Goal: Information Seeking & Learning: Find specific fact

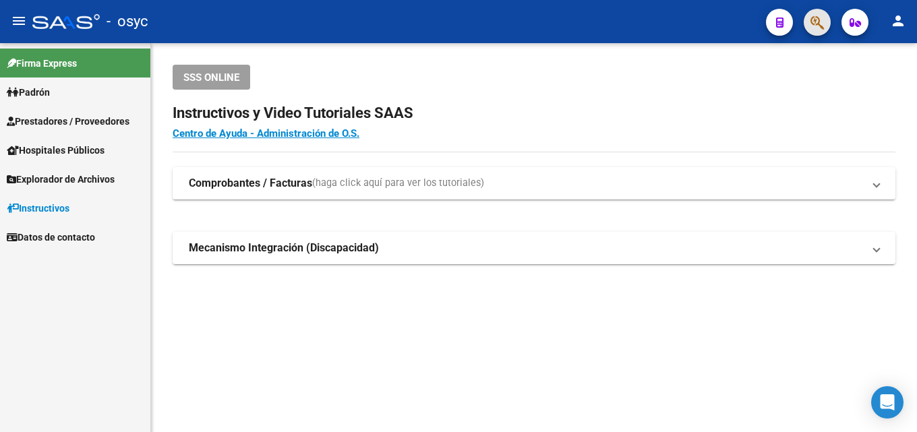
click at [805, 18] on button "button" at bounding box center [817, 22] width 27 height 27
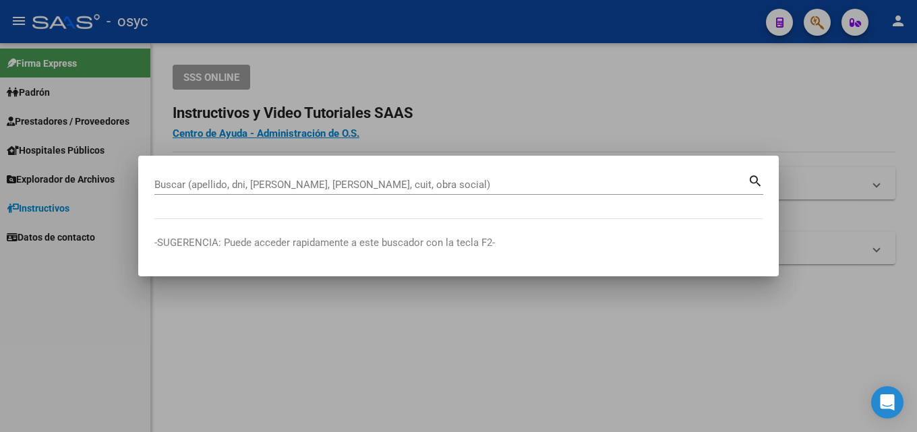
drag, startPoint x: 794, startPoint y: 60, endPoint x: 291, endPoint y: 356, distance: 583.7
click at [291, 355] on div at bounding box center [458, 216] width 917 height 432
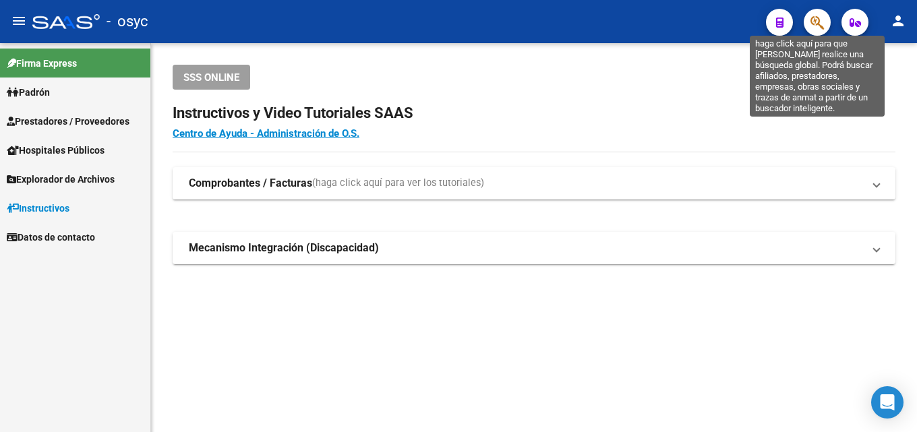
click at [813, 16] on icon "button" at bounding box center [816, 23] width 13 height 16
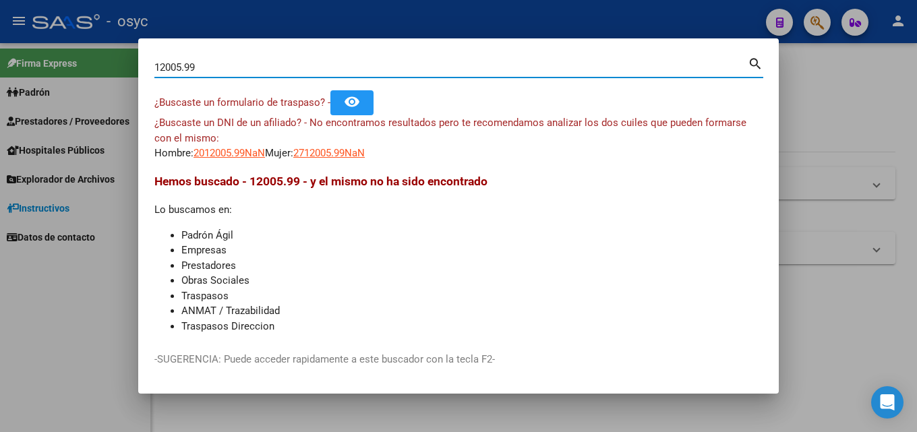
drag, startPoint x: 212, startPoint y: 61, endPoint x: 61, endPoint y: 71, distance: 151.4
click at [74, 71] on div "12005.99 Buscar (apellido, dni, cuil, nro traspaso, cuit, obra social) search ¿…" at bounding box center [458, 216] width 917 height 432
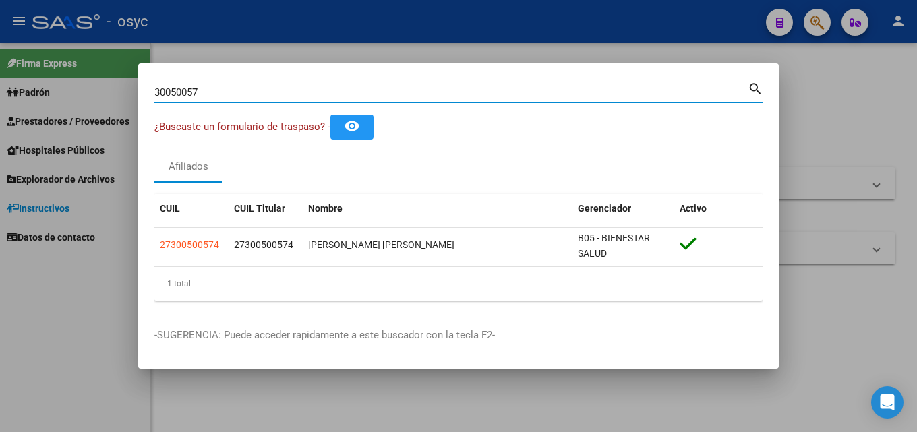
drag, startPoint x: 250, startPoint y: 89, endPoint x: 0, endPoint y: 142, distance: 255.6
click at [0, 115] on div "30050057 Buscar (apellido, dni, cuil, nro traspaso, cuit, obra social) search ¿…" at bounding box center [458, 216] width 917 height 432
drag, startPoint x: 235, startPoint y: 96, endPoint x: 0, endPoint y: 117, distance: 236.2
click at [0, 65] on div "21469976 Buscar (apellido, dni, cuil, nro traspaso, cuit, obra social) search ¿…" at bounding box center [458, 216] width 917 height 432
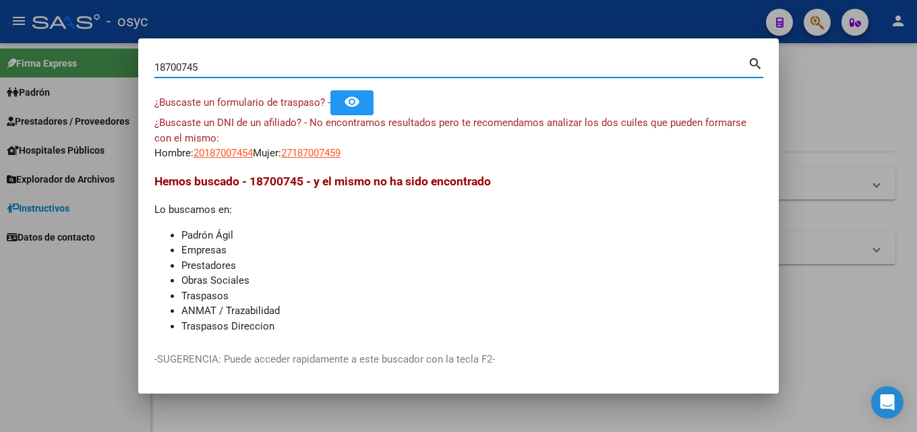
drag, startPoint x: 211, startPoint y: 67, endPoint x: 0, endPoint y: 62, distance: 211.1
click at [0, 62] on div "18700745 Buscar (apellido, dni, cuil, nro traspaso, cuit, obra social) search ¿…" at bounding box center [458, 216] width 917 height 432
paste input "26306174"
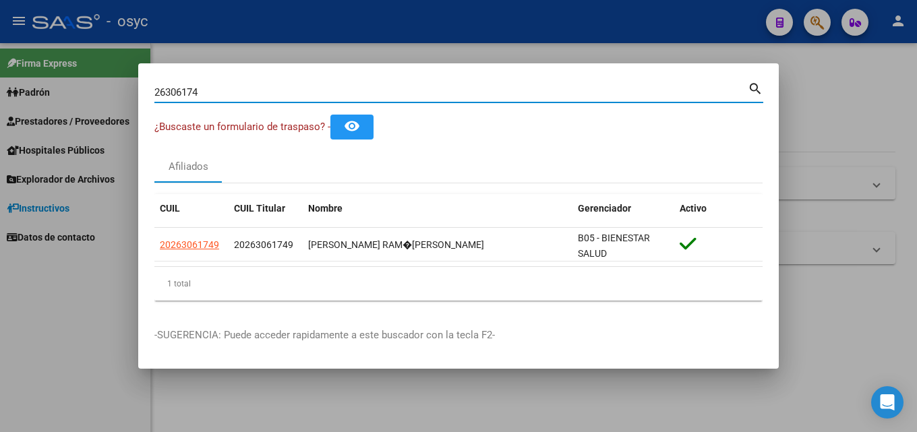
drag, startPoint x: 214, startPoint y: 94, endPoint x: 0, endPoint y: 79, distance: 214.3
click at [0, 88] on div "26306174 Buscar (apellido, dni, cuil, nro traspaso, cuit, obra social) search ¿…" at bounding box center [458, 216] width 917 height 432
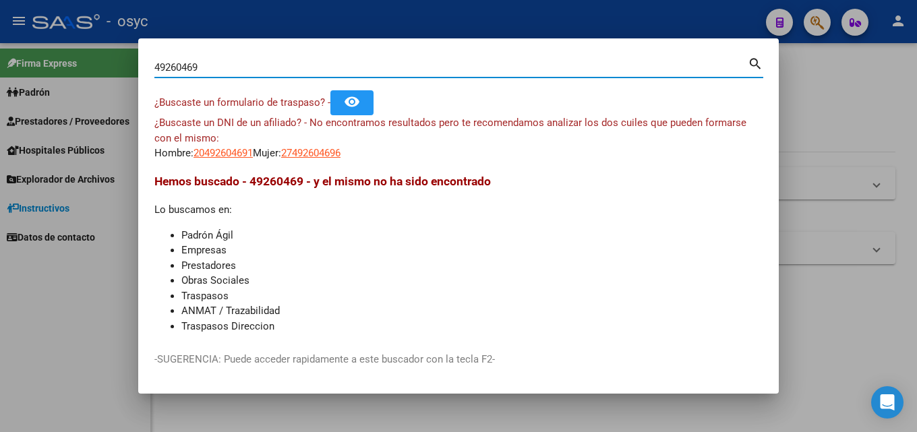
drag, startPoint x: 227, startPoint y: 69, endPoint x: 0, endPoint y: 30, distance: 229.9
click at [0, 30] on div "49260469 Buscar (apellido, dni, cuil, nro traspaso, cuit, obra social) search ¿…" at bounding box center [458, 216] width 917 height 432
paste input "32524265"
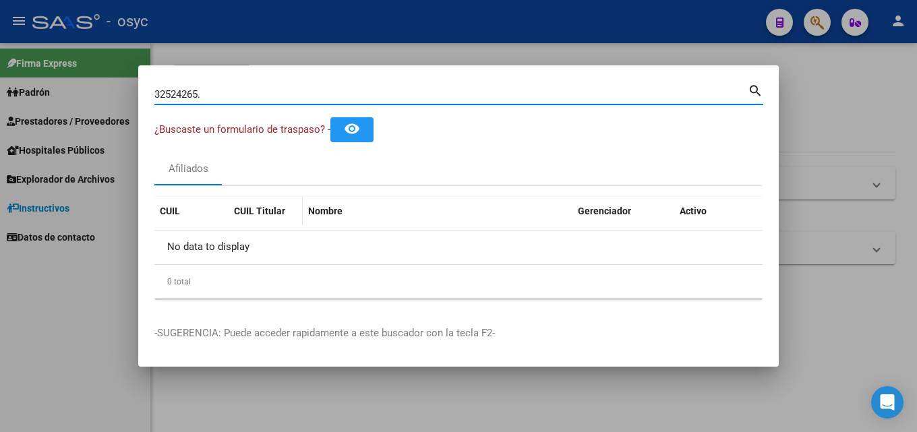
type input "32524265"
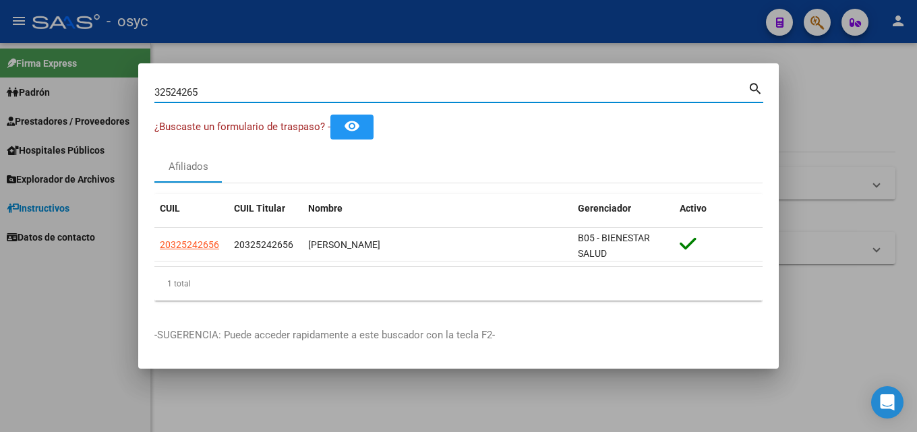
drag, startPoint x: 16, startPoint y: 93, endPoint x: 0, endPoint y: 76, distance: 23.4
click at [0, 98] on div "32524265 Buscar (apellido, dni, cuil, nro traspaso, cuit, obra social) search ¿…" at bounding box center [458, 216] width 917 height 432
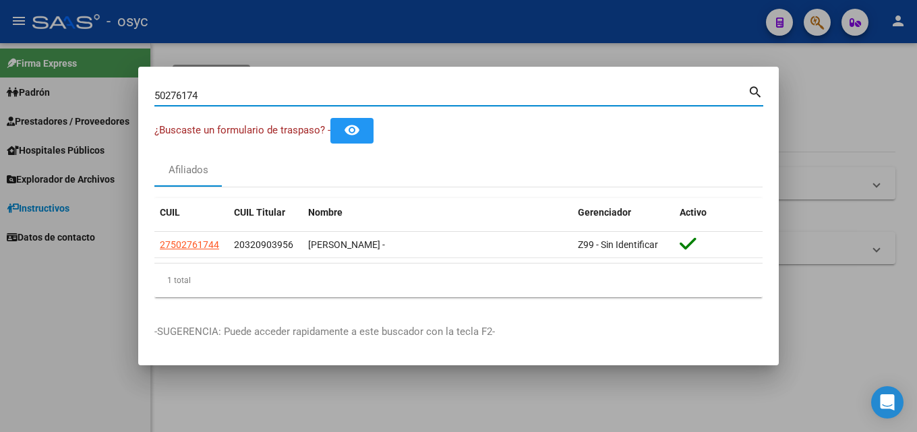
drag, startPoint x: 254, startPoint y: 94, endPoint x: 0, endPoint y: 196, distance: 273.2
click at [0, 196] on div "50276174 Buscar (apellido, dni, cuil, nro traspaso, cuit, obra social) search ¿…" at bounding box center [458, 216] width 917 height 432
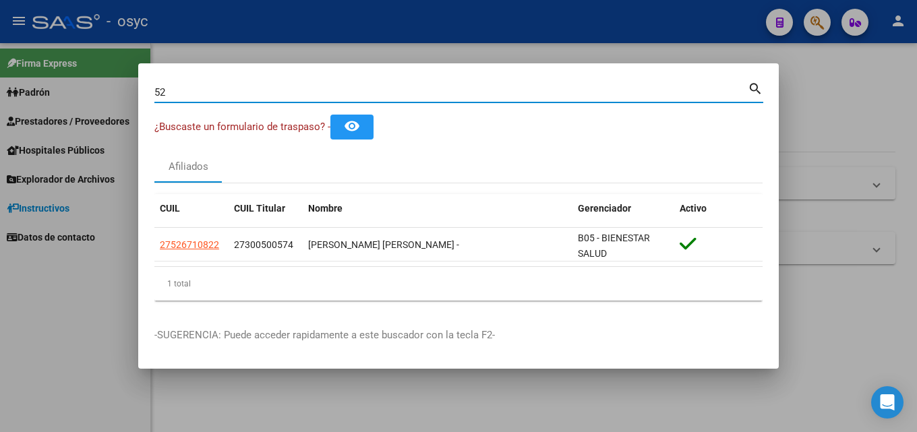
type input "5"
drag, startPoint x: 240, startPoint y: 94, endPoint x: 0, endPoint y: 39, distance: 246.3
click at [0, 59] on div "55601917 Buscar (apellido, dni, cuil, nro traspaso, cuit, obra social) search ¿…" at bounding box center [458, 216] width 917 height 432
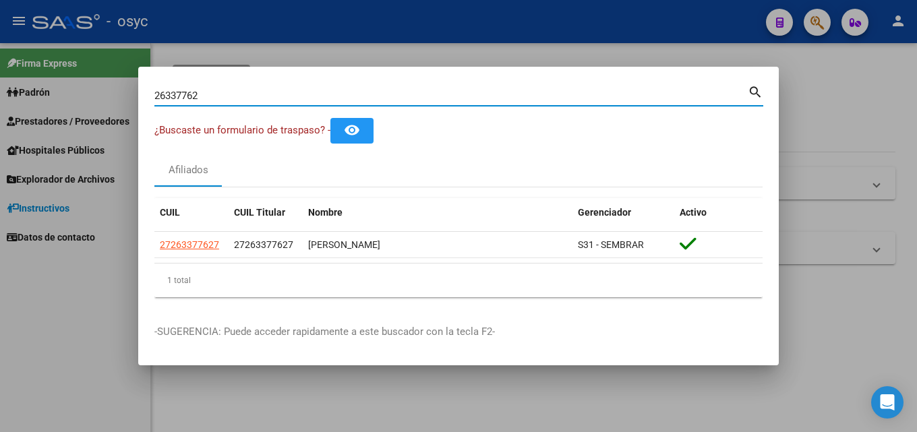
drag, startPoint x: 230, startPoint y: 98, endPoint x: 0, endPoint y: 72, distance: 231.4
click at [0, 79] on div "26337762 Buscar (apellido, dni, cuil, nro traspaso, cuit, obra social) search ¿…" at bounding box center [458, 216] width 917 height 432
drag, startPoint x: 226, startPoint y: 98, endPoint x: 0, endPoint y: 89, distance: 226.1
click at [0, 89] on div "52010688 Buscar (apellido, dni, cuil, [PERSON_NAME], cuit, obra social) search …" at bounding box center [458, 216] width 917 height 432
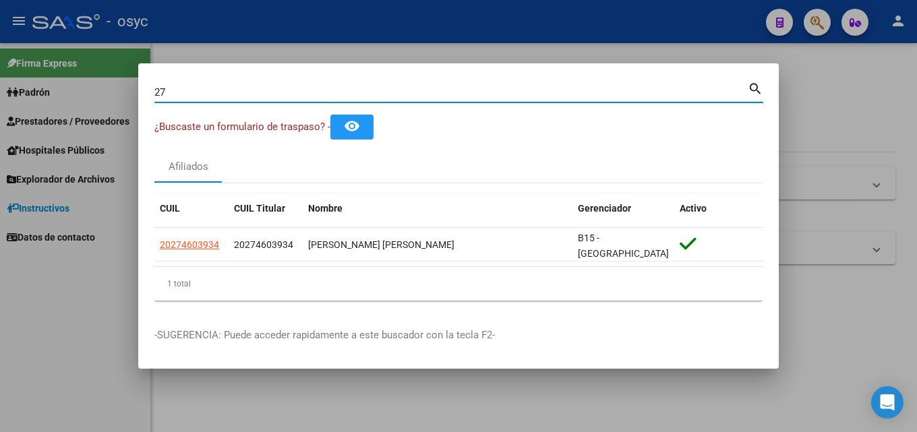
type input "2"
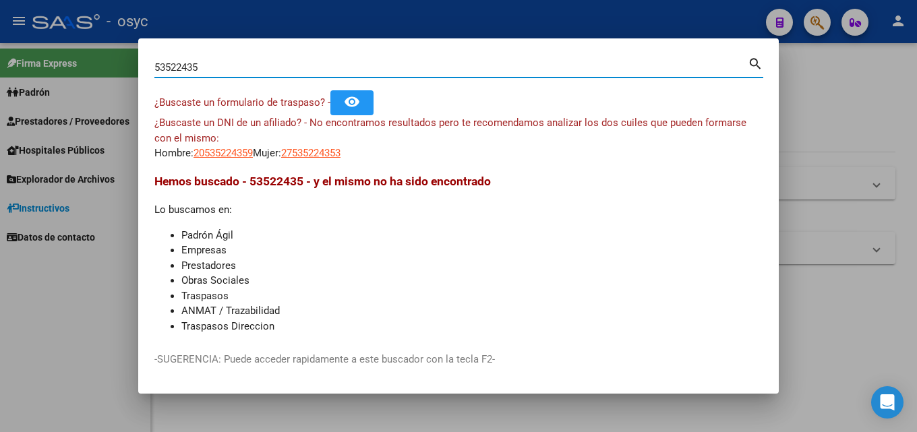
drag, startPoint x: 243, startPoint y: 61, endPoint x: 0, endPoint y: 63, distance: 243.4
click at [0, 67] on div "53522435 Buscar (apellido, dni, cuil, nro traspaso, cuit, obra social) search ¿…" at bounding box center [458, 216] width 917 height 432
drag, startPoint x: 154, startPoint y: 67, endPoint x: 11, endPoint y: 71, distance: 143.0
click at [36, 71] on div "< Buscar (apellido, dni, cuil, nro traspaso, cuit, obra social) search ¿Buscast…" at bounding box center [458, 216] width 917 height 432
drag, startPoint x: 181, startPoint y: 64, endPoint x: 0, endPoint y: 65, distance: 180.7
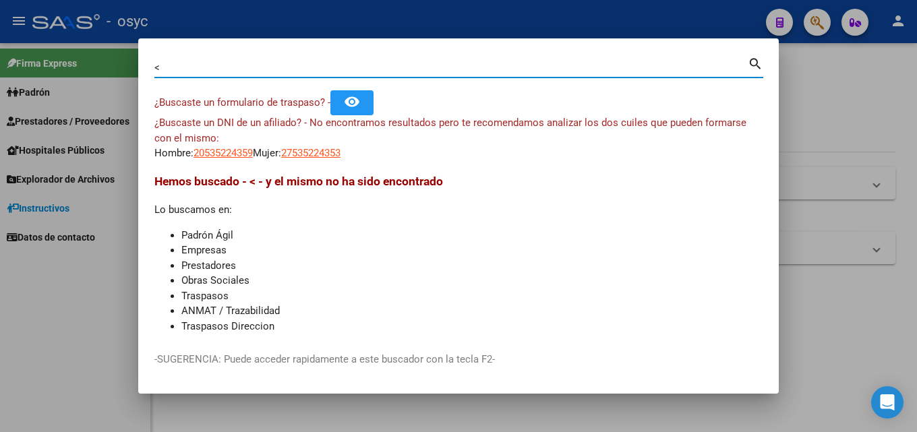
click at [0, 65] on div "< Buscar (apellido, dni, cuil, nro traspaso, cuit, obra social) search ¿Buscast…" at bounding box center [458, 216] width 917 height 432
paste input "26922283"
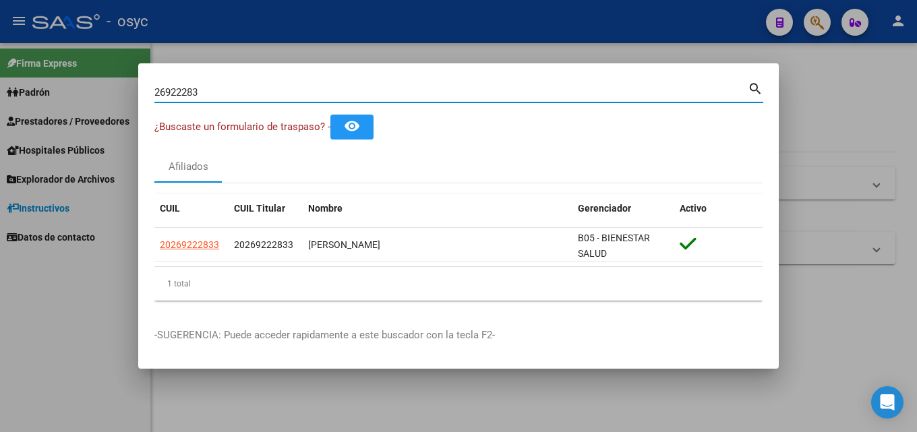
drag, startPoint x: 209, startPoint y: 88, endPoint x: 0, endPoint y: 133, distance: 213.7
click at [0, 115] on div "26922283 Buscar (apellido, dni, cuil, nro traspaso, cuit, obra social) search ¿…" at bounding box center [458, 216] width 917 height 432
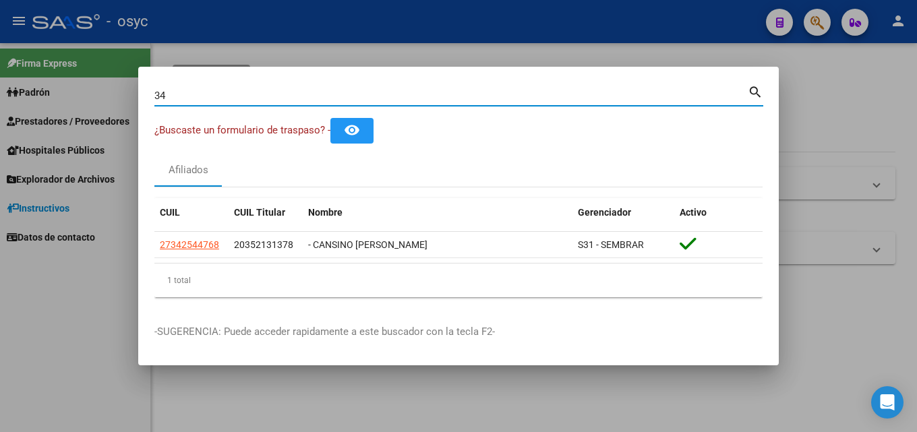
type input "3"
type input "5"
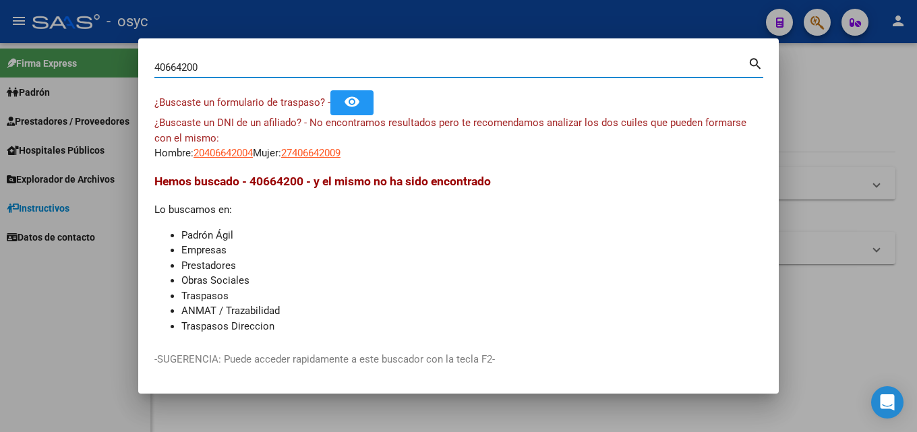
drag, startPoint x: 106, startPoint y: 76, endPoint x: 0, endPoint y: 67, distance: 106.2
click at [0, 67] on div "40664200 Buscar (apellido, dni, cuil, nro traspaso, cuit, obra social) search ¿…" at bounding box center [458, 216] width 917 height 432
paste input "26922283"
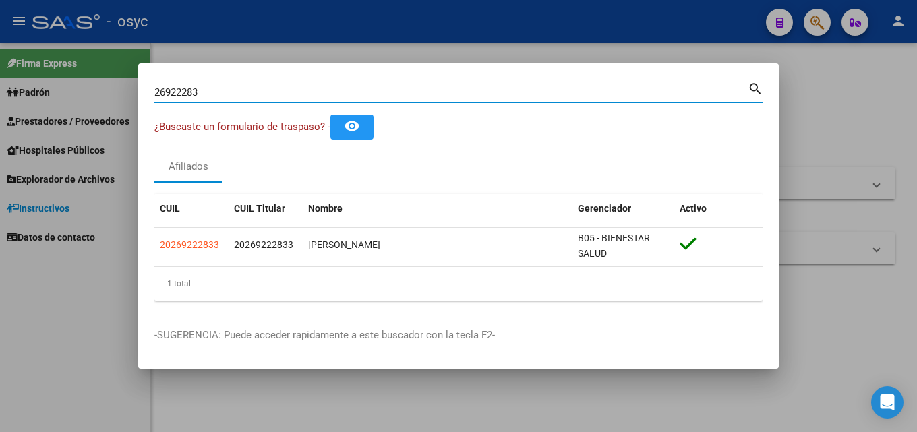
drag, startPoint x: 220, startPoint y: 96, endPoint x: 0, endPoint y: 45, distance: 225.6
click at [0, 67] on div "26922283 Buscar (apellido, dni, cuil, nro traspaso, cuit, obra social) search ¿…" at bounding box center [458, 216] width 917 height 432
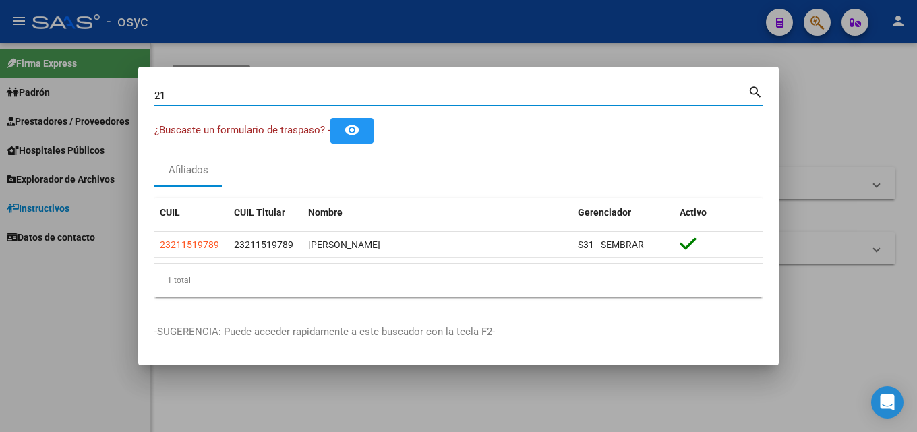
type input "2"
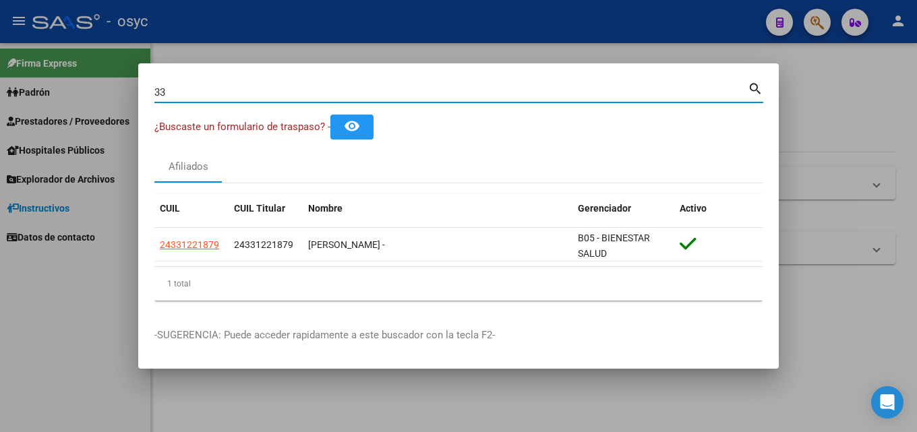
type input "3"
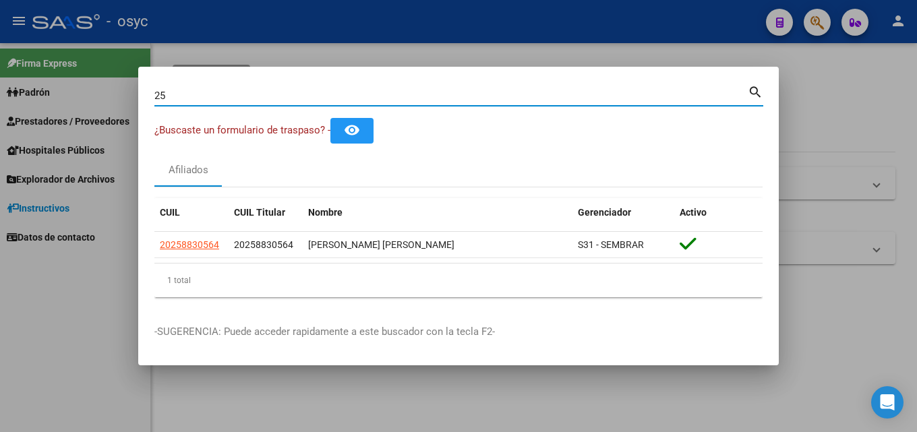
type input "2"
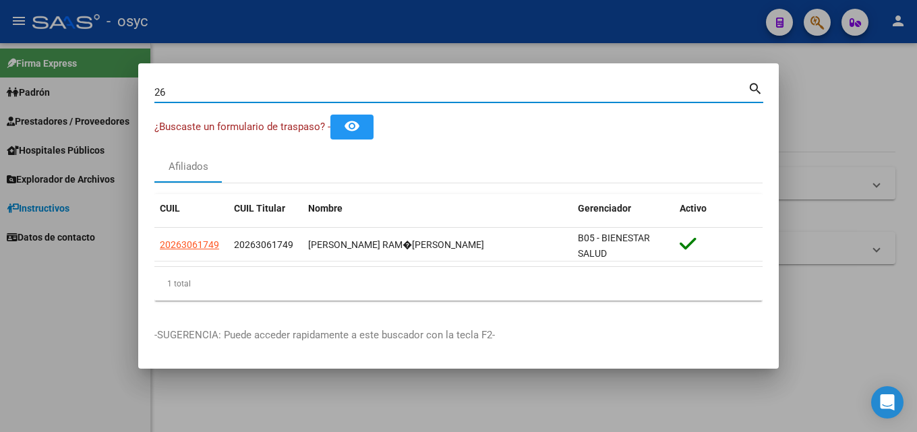
type input "2"
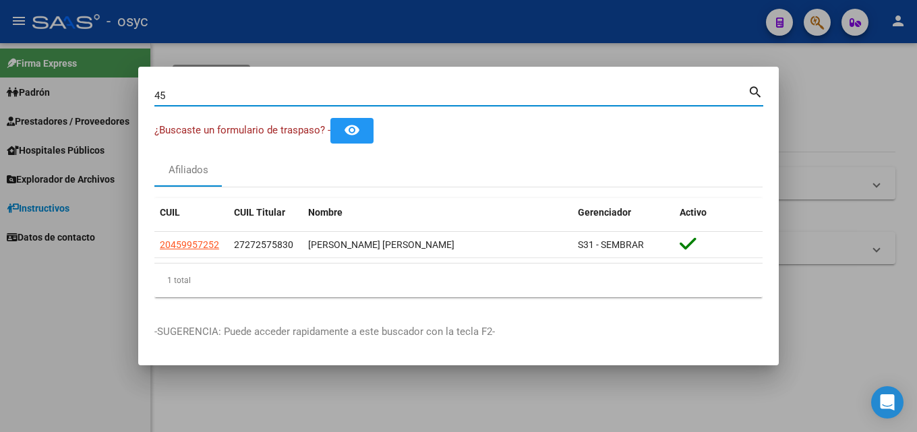
type input "4"
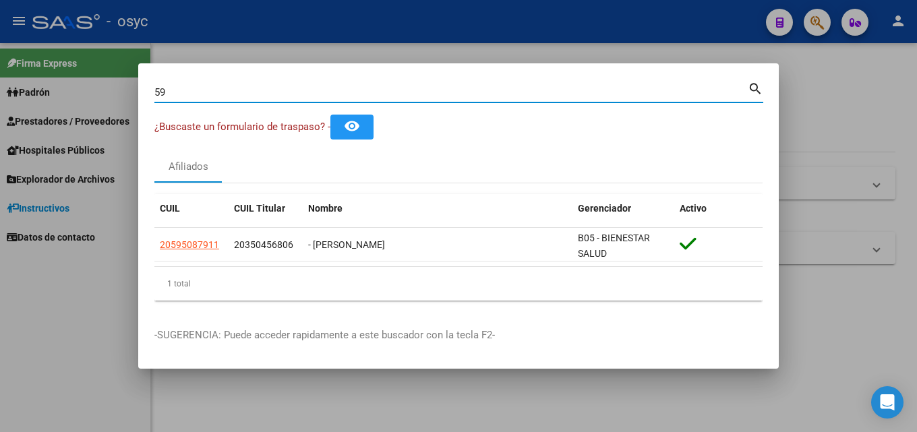
type input "5"
drag, startPoint x: 226, startPoint y: 91, endPoint x: 0, endPoint y: 59, distance: 228.1
click at [48, 86] on div "34897178 Buscar (apellido, dni, cuil, nro traspaso, cuit, obra social) search ¿…" at bounding box center [458, 216] width 917 height 432
type input "6"
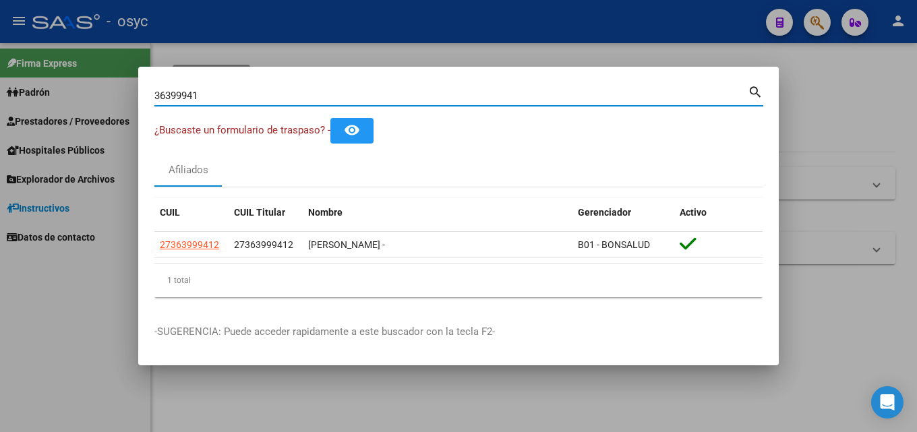
drag, startPoint x: 221, startPoint y: 92, endPoint x: 0, endPoint y: 40, distance: 227.0
click at [0, 75] on div "36399941 Buscar (apellido, dni, cuil, nro traspaso, cuit, obra social) search ¿…" at bounding box center [458, 216] width 917 height 432
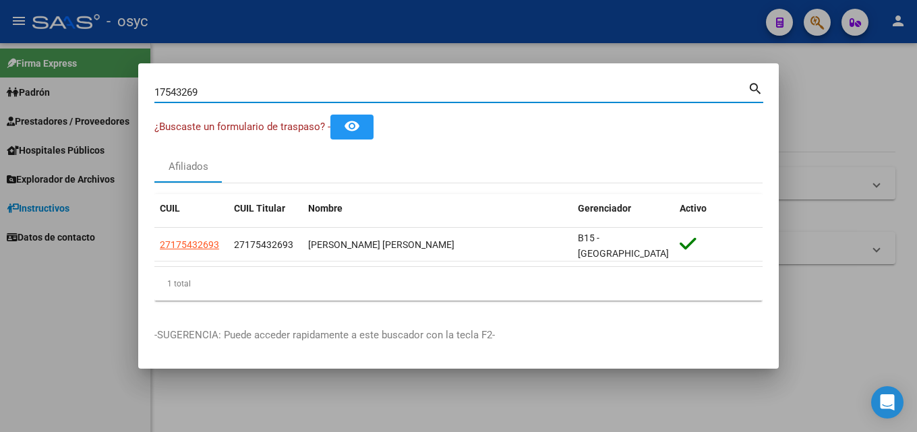
drag, startPoint x: 223, startPoint y: 96, endPoint x: 0, endPoint y: 80, distance: 223.8
click at [77, 92] on div "17543269 Buscar (apellido, dni, cuil, nro traspaso, cuit, obra social) search ¿…" at bounding box center [458, 216] width 917 height 432
type input "4"
drag, startPoint x: 228, startPoint y: 88, endPoint x: 0, endPoint y: 94, distance: 228.0
click at [0, 94] on div "23512416 Buscar (apellido, dni, cuil, nro traspaso, cuit, obra social) search ¿…" at bounding box center [458, 216] width 917 height 432
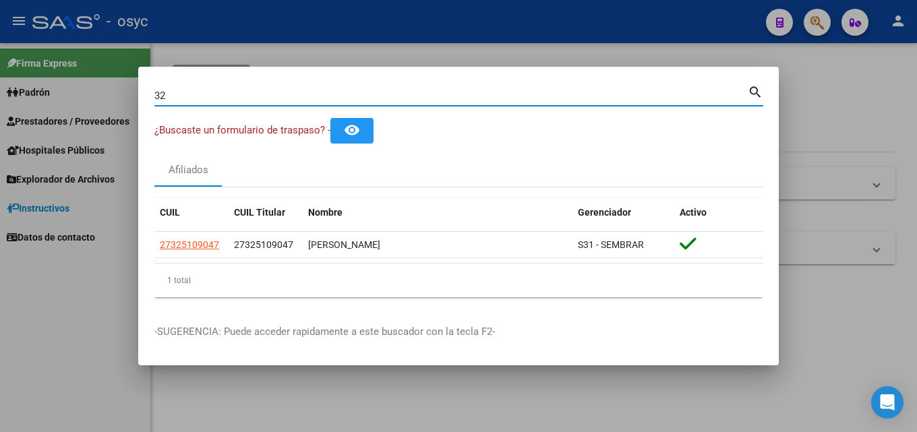
type input "3"
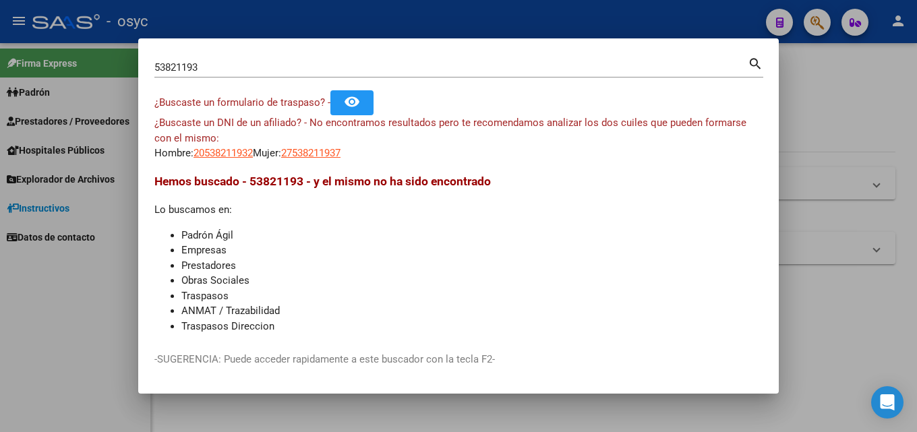
drag, startPoint x: 230, startPoint y: 77, endPoint x: 0, endPoint y: 48, distance: 231.8
click at [0, 58] on div "53821193 Buscar (apellido, dni, cuil, nro traspaso, cuit, obra social) search ¿…" at bounding box center [458, 216] width 917 height 432
copy div
click at [216, 62] on div "53821193 Buscar (apellido, dni, cuil, nro traspaso, cuit, obra social)" at bounding box center [450, 67] width 593 height 20
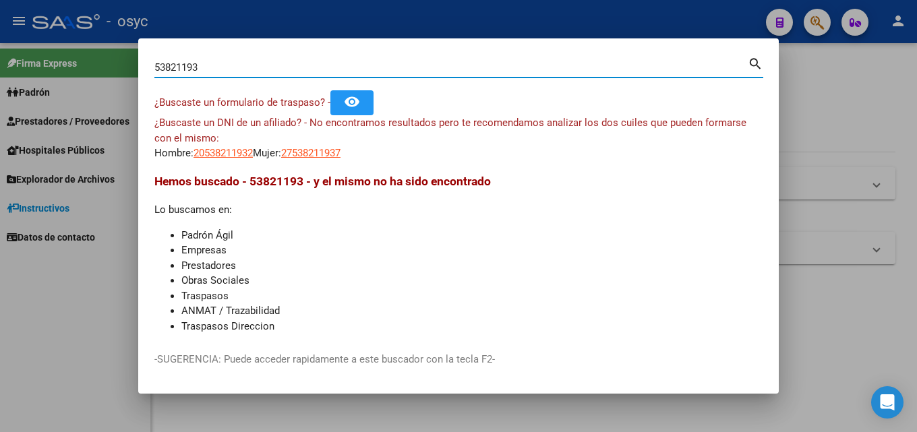
drag, startPoint x: 217, startPoint y: 70, endPoint x: 40, endPoint y: 58, distance: 177.1
click at [42, 57] on div "53821193 Buscar (apellido, dni, cuil, nro traspaso, cuit, obra social) search ¿…" at bounding box center [458, 216] width 917 height 432
paste input "36730065"
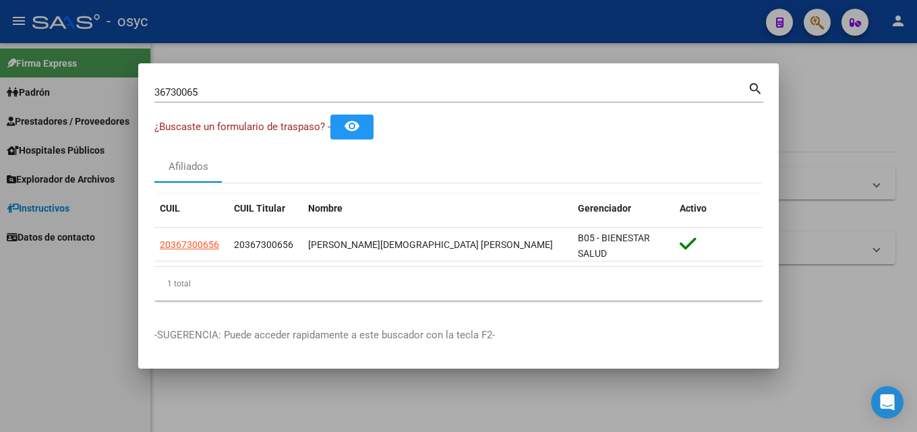
drag, startPoint x: 223, startPoint y: 99, endPoint x: 30, endPoint y: 98, distance: 192.2
click at [38, 97] on div "36730065 Buscar (apellido, dni, cuil, nro traspaso, cuit, obra social) search ¿…" at bounding box center [458, 216] width 917 height 432
click at [220, 95] on input "36730065" at bounding box center [450, 92] width 593 height 12
drag, startPoint x: 220, startPoint y: 95, endPoint x: 26, endPoint y: 71, distance: 195.7
click at [26, 71] on div "36730065 Buscar (apellido, dni, cuil, nro traspaso, cuit, obra social) search ¿…" at bounding box center [458, 216] width 917 height 432
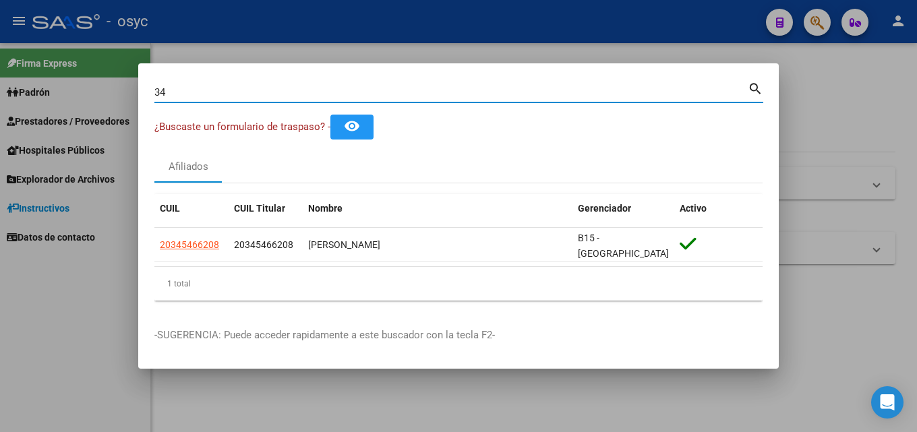
type input "3"
type input "5"
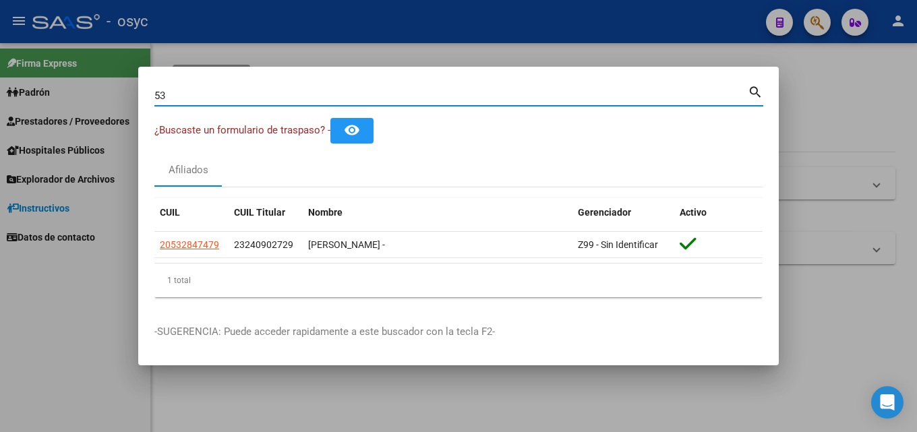
type input "5"
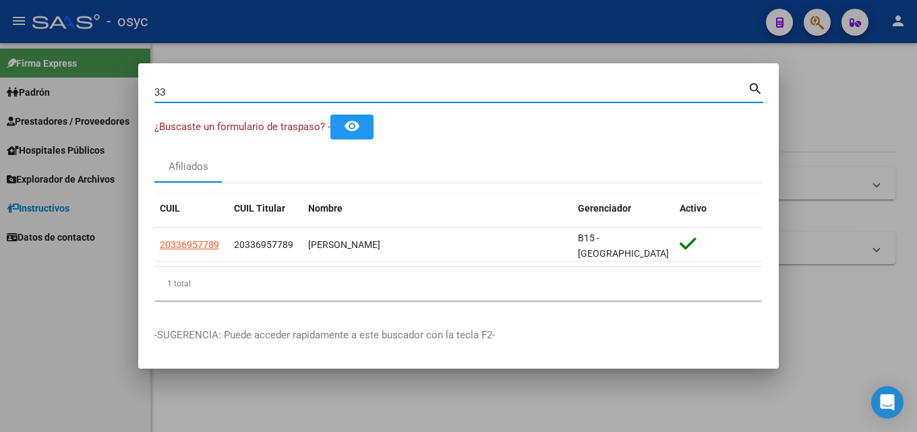
type input "3"
type input "2"
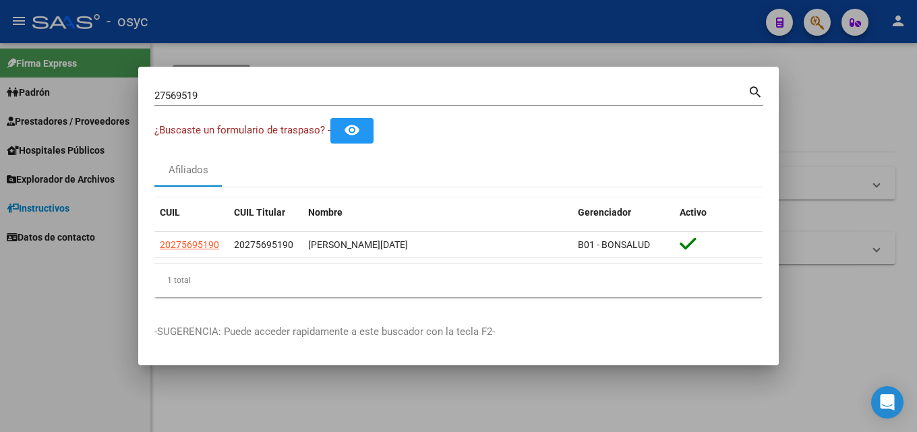
drag, startPoint x: 217, startPoint y: 87, endPoint x: 0, endPoint y: 62, distance: 218.5
click at [0, 63] on div "27569519 Buscar (apellido, dni, cuil, nro traspaso, cuit, obra social) search ¿…" at bounding box center [458, 216] width 917 height 432
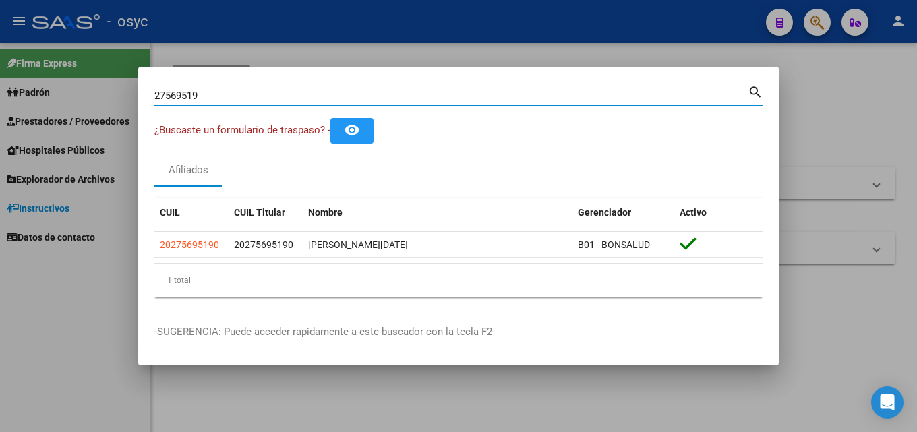
drag, startPoint x: 214, startPoint y: 92, endPoint x: 0, endPoint y: 80, distance: 214.1
click at [0, 76] on div "27569519 Buscar (apellido, dni, cuil, nro traspaso, cuit, obra social) search ¿…" at bounding box center [458, 216] width 917 height 432
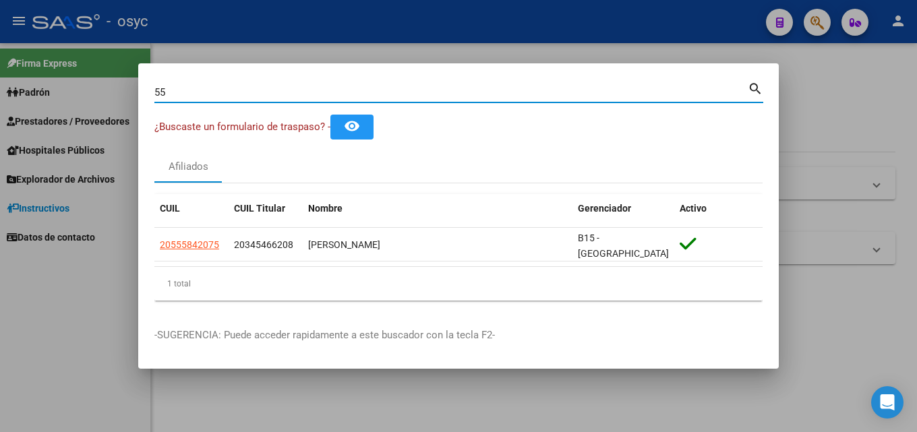
type input "5"
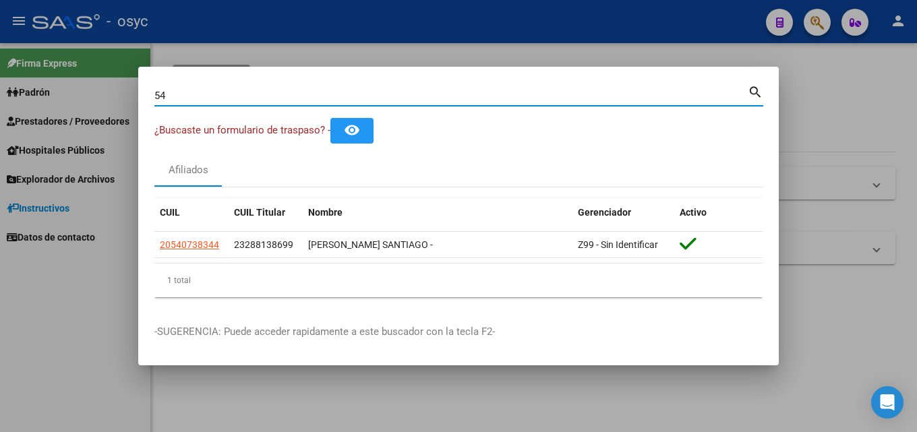
type input "5"
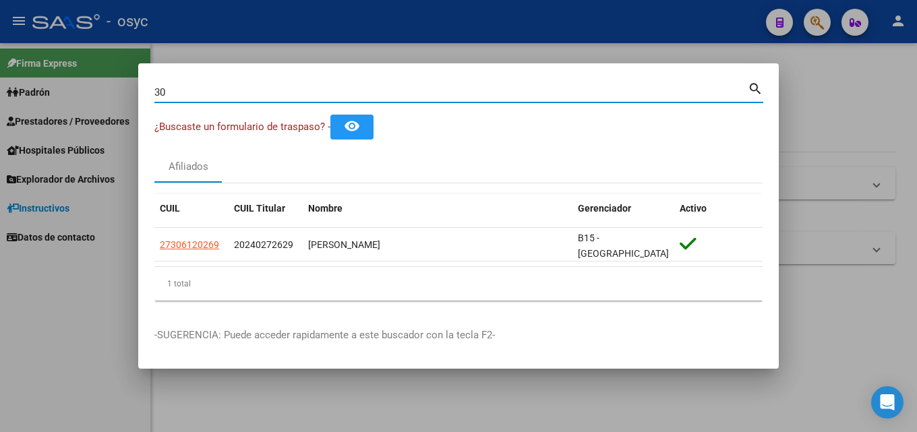
type input "3"
type input "2"
type input "3"
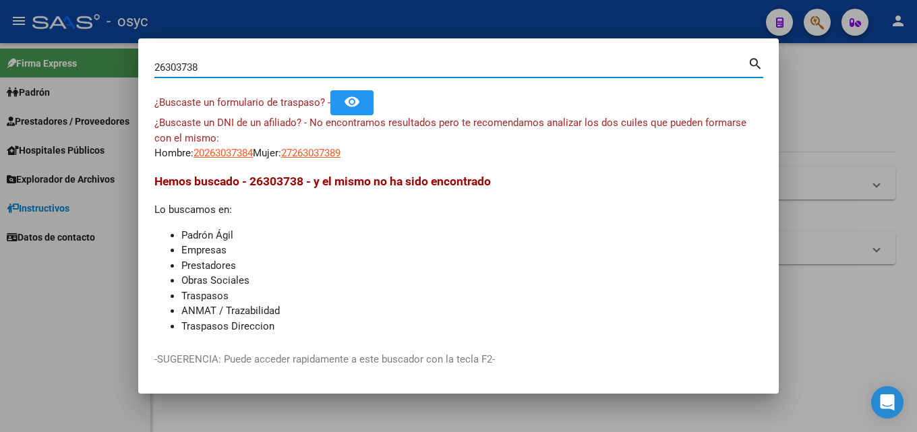
drag, startPoint x: 227, startPoint y: 69, endPoint x: 0, endPoint y: 72, distance: 227.3
click at [0, 65] on div "26303738 Buscar (apellido, dni, cuil, nro traspaso, cuit, obra social) search ¿…" at bounding box center [458, 216] width 917 height 432
paste input "157161"
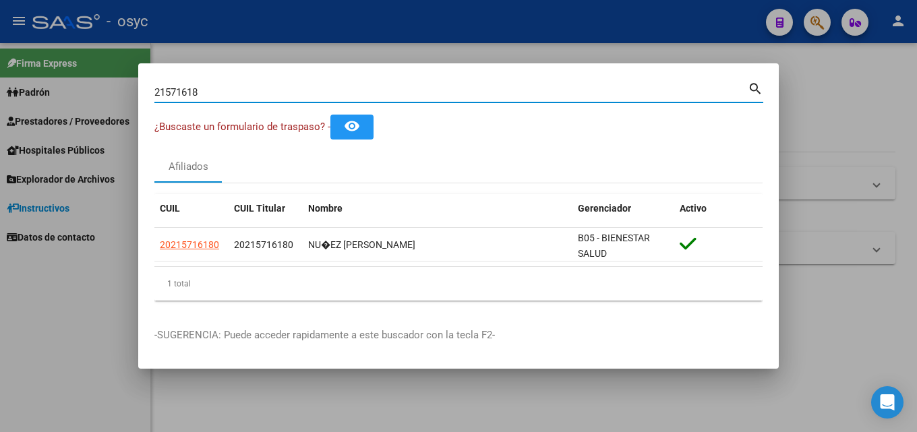
drag, startPoint x: 223, startPoint y: 88, endPoint x: 0, endPoint y: 40, distance: 228.3
click at [0, 49] on div "21571618 Buscar (apellido, dni, cuil, nro traspaso, cuit, obra social) search ¿…" at bounding box center [458, 216] width 917 height 432
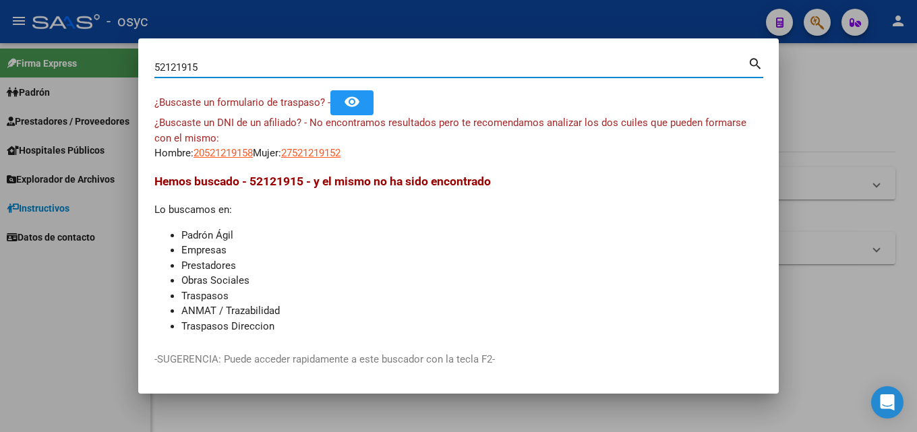
drag, startPoint x: 216, startPoint y: 71, endPoint x: 0, endPoint y: 73, distance: 215.8
click at [0, 73] on div "52121915 Buscar (apellido, dni, cuil, nro traspaso, cuit, obra social) search ¿…" at bounding box center [458, 216] width 917 height 432
paste input "36881827"
type input "36881827"
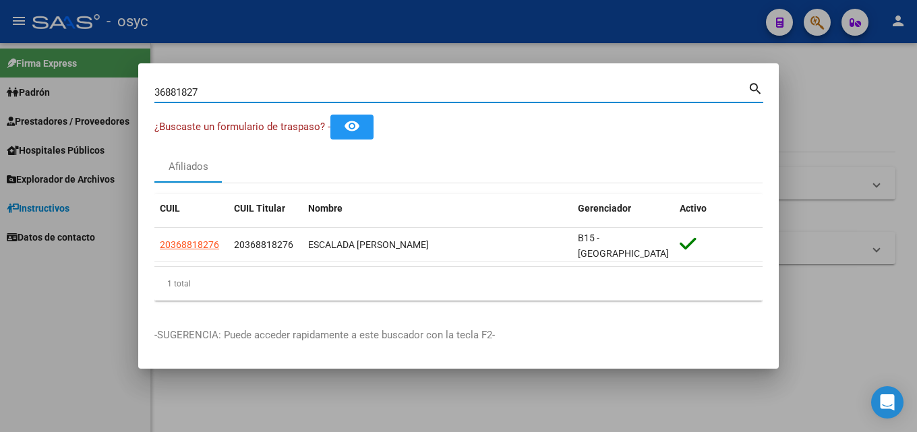
drag, startPoint x: 229, startPoint y: 96, endPoint x: 1, endPoint y: 5, distance: 244.5
click at [0, 7] on div "36881827 Buscar (apellido, dni, cuil, nro traspaso, cuit, obra social) search ¿…" at bounding box center [458, 216] width 917 height 432
type input "4"
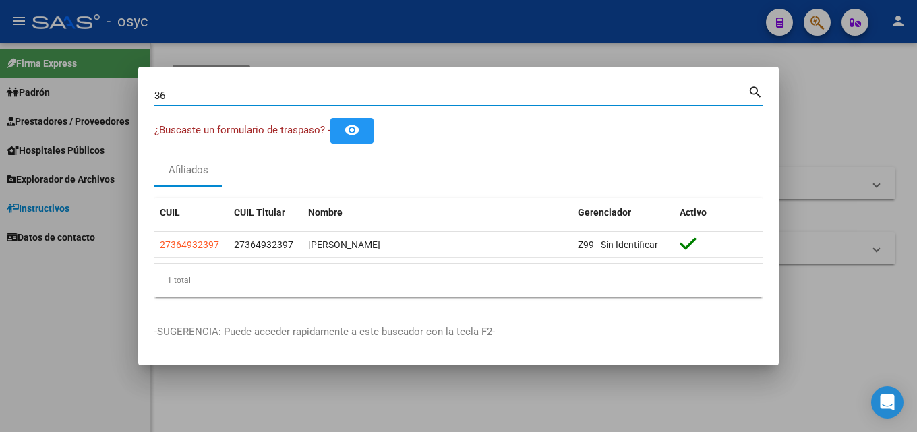
type input "3"
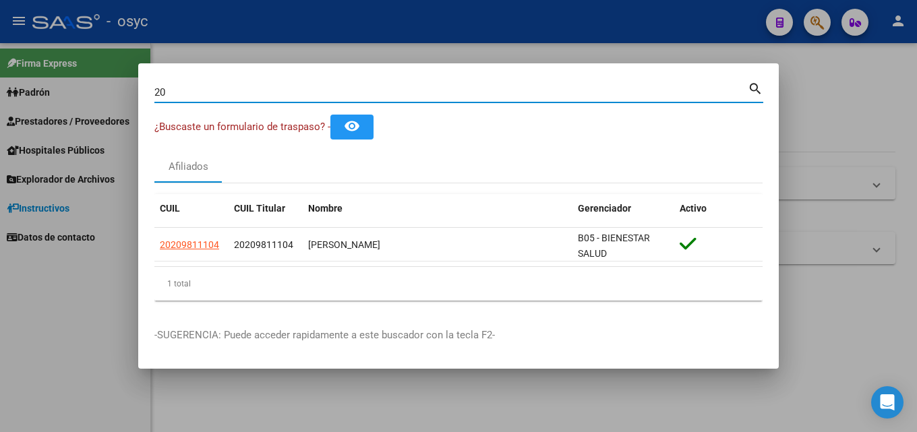
type input "2"
type input "5"
type input "2"
type input "26303738"
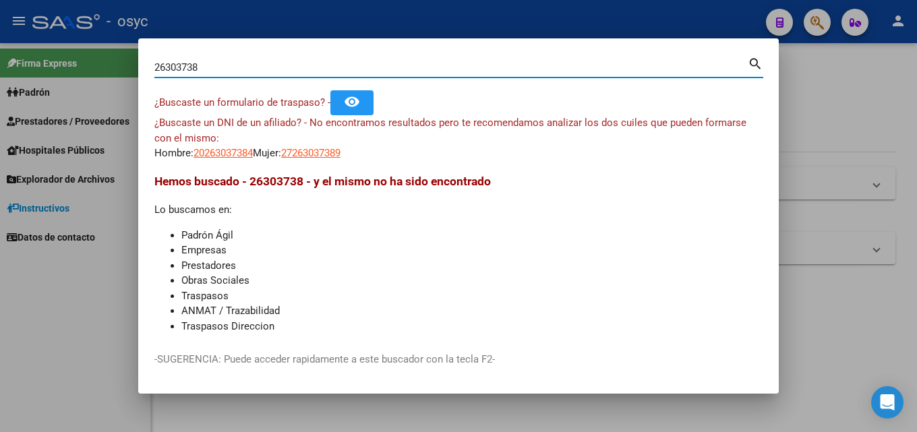
drag, startPoint x: 218, startPoint y: 62, endPoint x: 0, endPoint y: 45, distance: 218.4
click at [0, 46] on div "26303738 Buscar (apellido, dni, cuil, nro traspaso, cuit, obra social) search ¿…" at bounding box center [458, 216] width 917 height 432
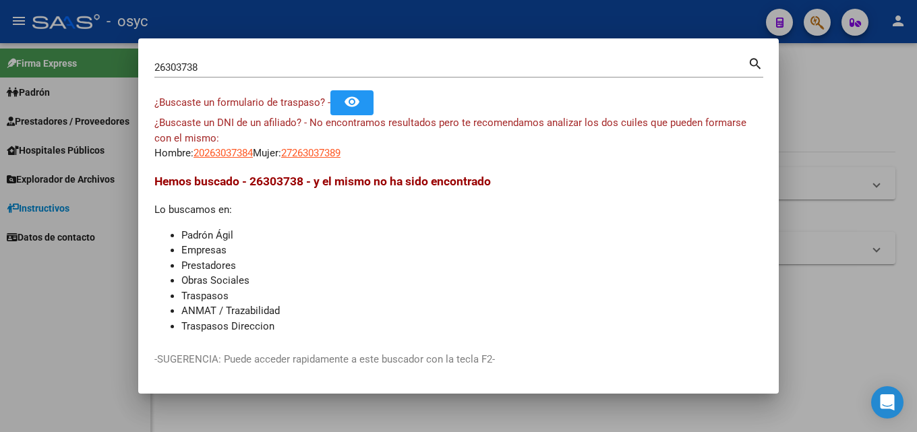
click at [877, 122] on div at bounding box center [458, 216] width 917 height 432
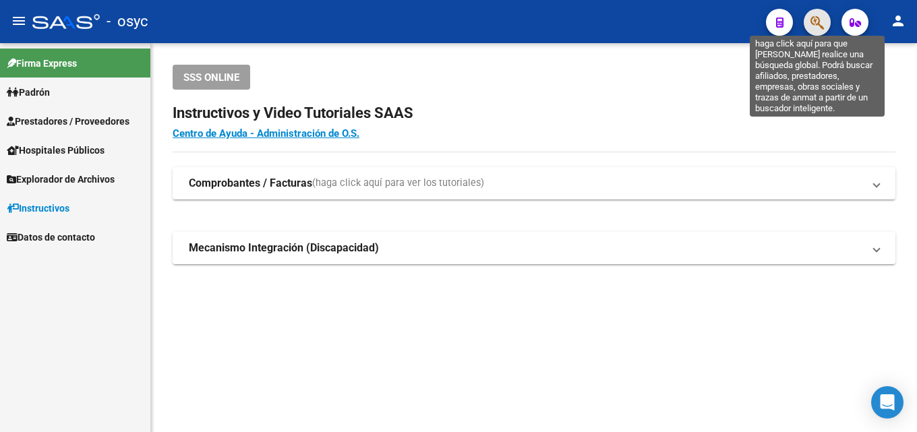
click at [819, 24] on icon "button" at bounding box center [816, 23] width 13 height 16
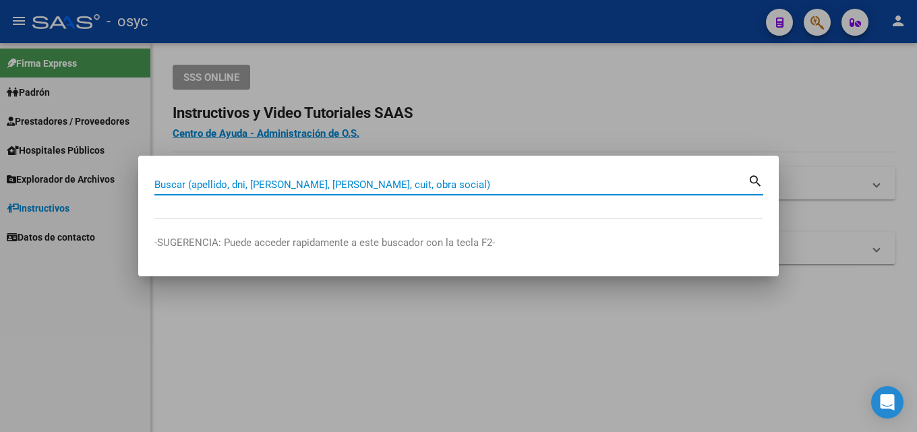
click at [296, 186] on input "Buscar (apellido, dni, [PERSON_NAME], [PERSON_NAME], cuit, obra social)" at bounding box center [450, 185] width 593 height 12
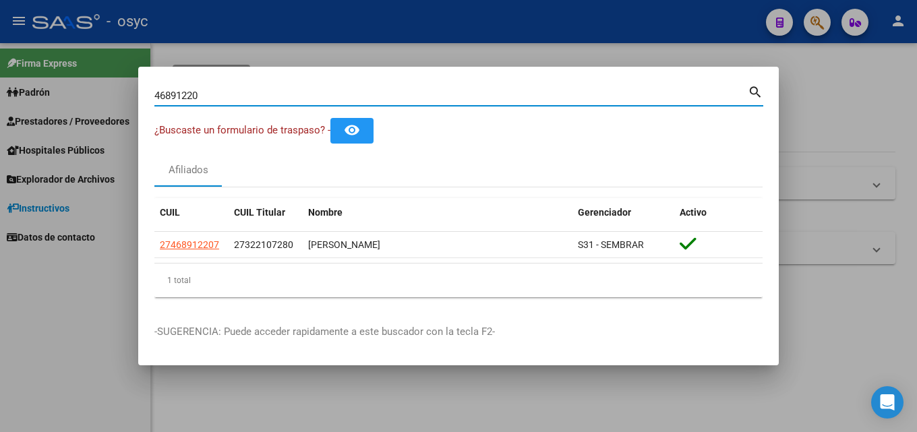
drag, startPoint x: 208, startPoint y: 95, endPoint x: 0, endPoint y: 58, distance: 211.6
click at [0, 58] on div "46891220 Buscar (apellido, dni, cuil, nro traspaso, cuit, obra social) search ¿…" at bounding box center [458, 216] width 917 height 432
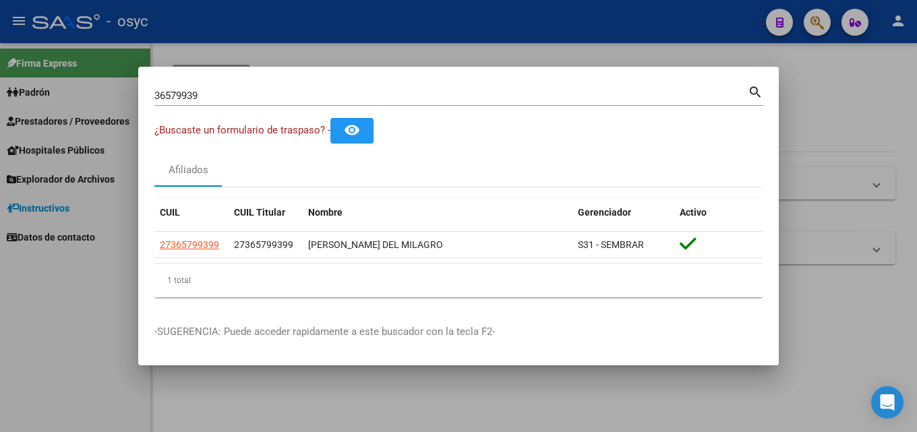
drag, startPoint x: 227, startPoint y: 84, endPoint x: 0, endPoint y: 86, distance: 226.6
click at [0, 86] on div "36579939 Buscar (apellido, dni, cuil, nro traspaso, cuit, obra social) search ¿…" at bounding box center [458, 216] width 917 height 432
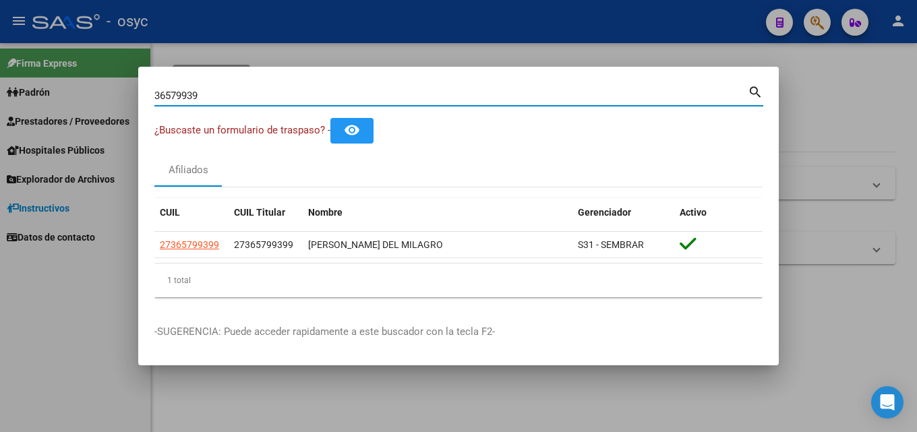
drag, startPoint x: 220, startPoint y: 90, endPoint x: 7, endPoint y: 87, distance: 212.4
click at [7, 87] on div "36579939 Buscar (apellido, dni, cuil, nro traspaso, cuit, obra social) search ¿…" at bounding box center [458, 216] width 917 height 432
type input "4"
drag, startPoint x: 96, startPoint y: 92, endPoint x: 0, endPoint y: 105, distance: 96.5
click at [0, 94] on div "44857307 Buscar (apellido, dni, cuil, nro traspaso, cuit, obra social) search ¿…" at bounding box center [458, 216] width 917 height 432
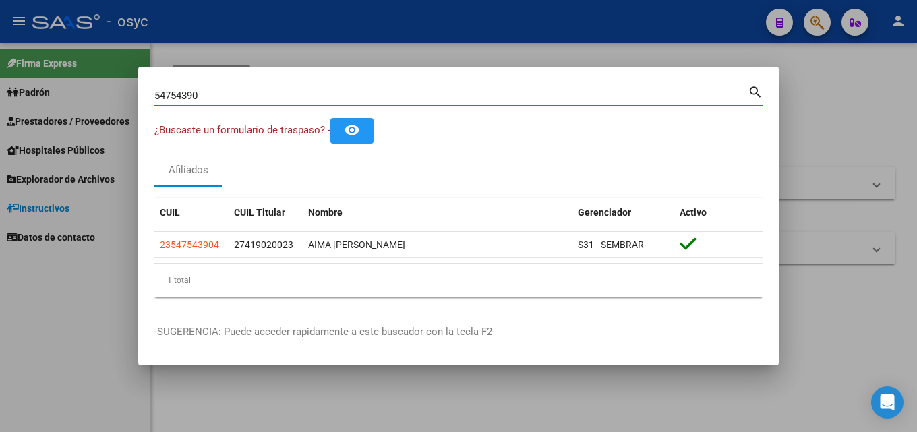
drag, startPoint x: 196, startPoint y: 93, endPoint x: 0, endPoint y: 61, distance: 198.2
click at [0, 35] on div "54754390 Buscar (apellido, dni, cuil, nro traspaso, cuit, obra social) search ¿…" at bounding box center [458, 216] width 917 height 432
type input "5"
type input "4"
type input "5"
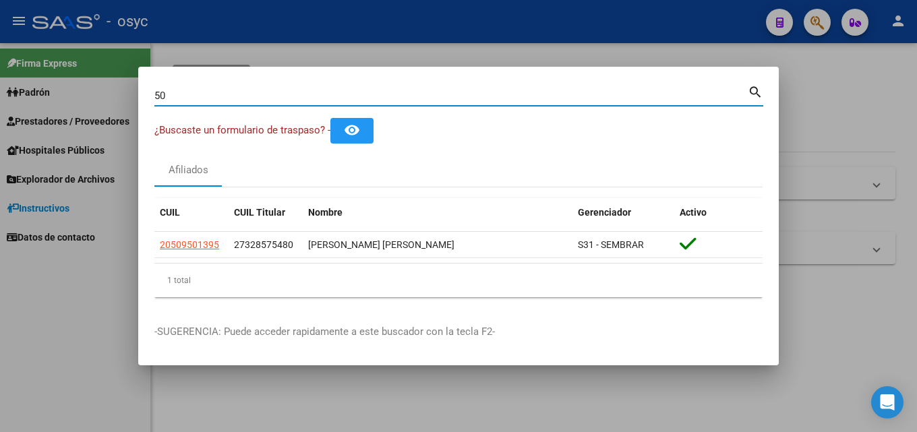
type input "5"
type input "4"
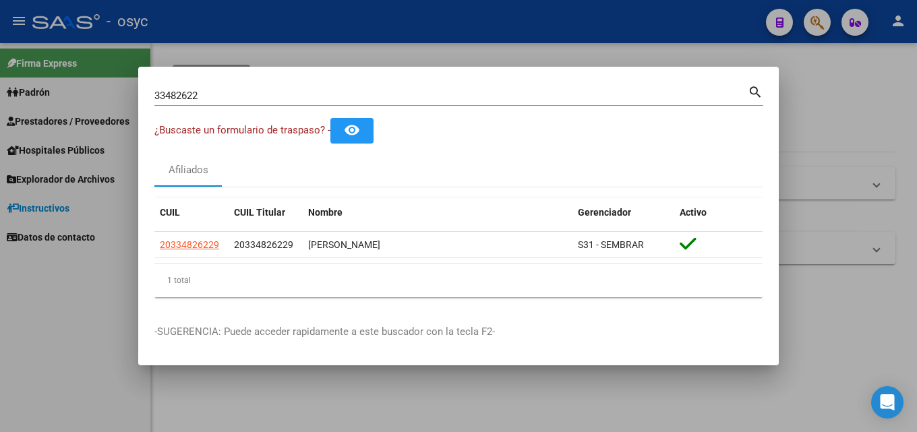
drag, startPoint x: 234, startPoint y: 103, endPoint x: 0, endPoint y: 32, distance: 244.7
click at [0, 32] on div "33482622 Buscar (apellido, dni, cuil, nro traspaso, cuit, obra social) search ¿…" at bounding box center [458, 216] width 917 height 432
click at [237, 100] on input "33482622" at bounding box center [450, 96] width 593 height 12
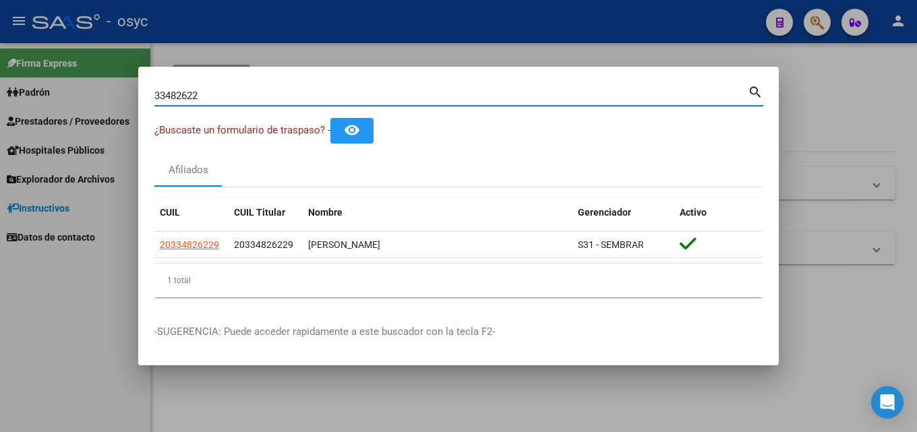
click at [237, 100] on input "33482622" at bounding box center [450, 96] width 593 height 12
type input "2"
type input "4"
drag, startPoint x: 227, startPoint y: 96, endPoint x: 0, endPoint y: 86, distance: 226.8
click at [0, 89] on div "42583197 Buscar (apellido, dni, cuil, nro traspaso, cuit, obra social) search ¿…" at bounding box center [458, 216] width 917 height 432
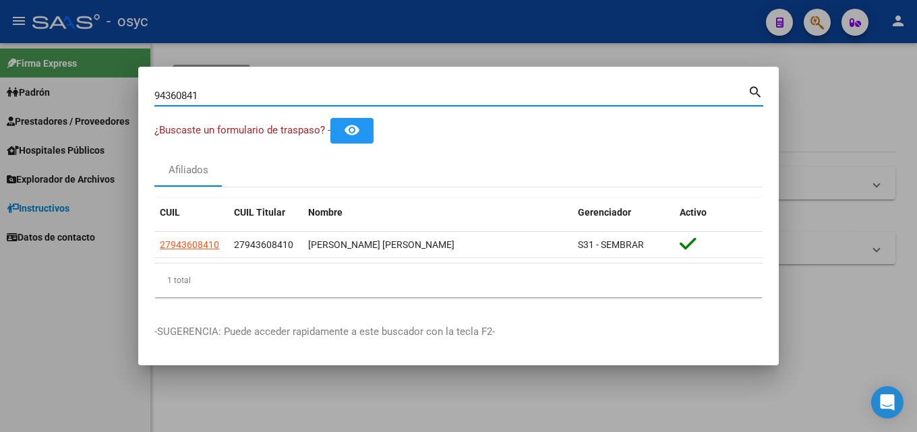
drag, startPoint x: 209, startPoint y: 100, endPoint x: 0, endPoint y: 85, distance: 209.6
click at [0, 87] on div "94360841 Buscar (apellido, dni, cuil, nro traspaso, cuit, obra social) search ¿…" at bounding box center [458, 216] width 917 height 432
type input "3"
type input "4"
type input "3"
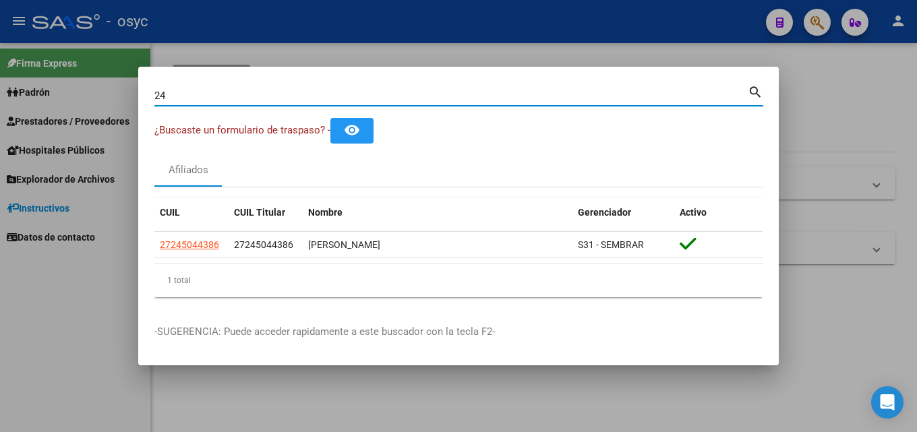
type input "2"
type input "3"
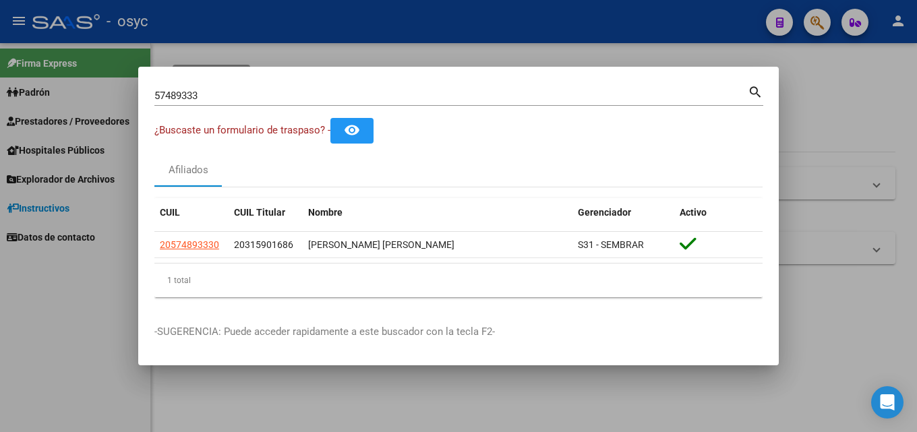
drag, startPoint x: 207, startPoint y: 97, endPoint x: 0, endPoint y: 100, distance: 207.0
click at [0, 98] on div "57489333 Buscar (apellido, dni, cuil, nro traspaso, cuit, obra social) search ¿…" at bounding box center [458, 216] width 917 height 432
click at [206, 94] on input "57489333" at bounding box center [450, 96] width 593 height 12
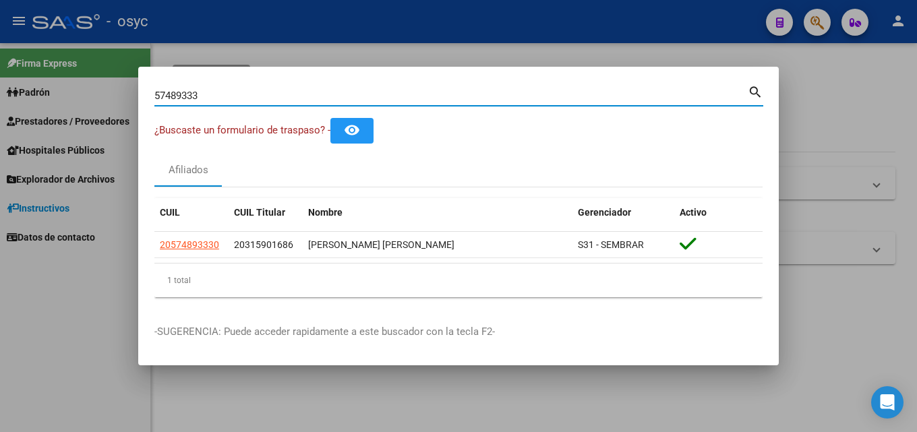
click at [206, 94] on input "57489333" at bounding box center [450, 96] width 593 height 12
type input "4"
type input "24101223"
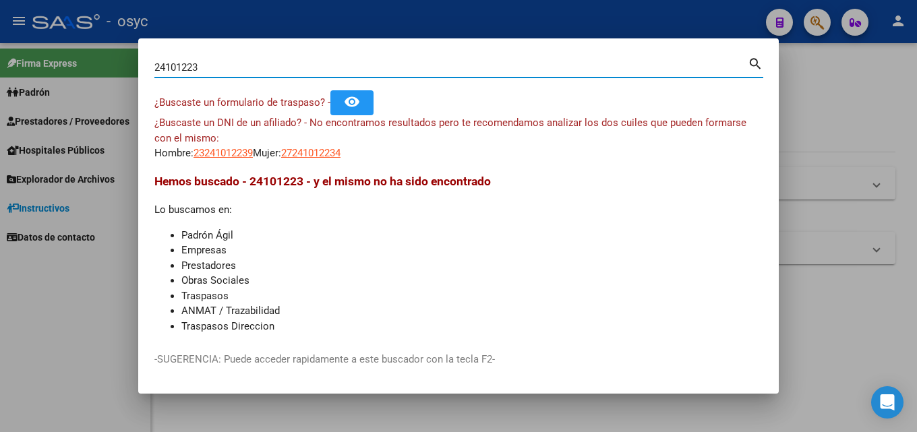
drag, startPoint x: 265, startPoint y: 77, endPoint x: 0, endPoint y: 51, distance: 266.3
click at [0, 51] on div "24101223 Buscar (apellido, dni, cuil, nro traspaso, cuit, obra social) search ¿…" at bounding box center [458, 216] width 917 height 432
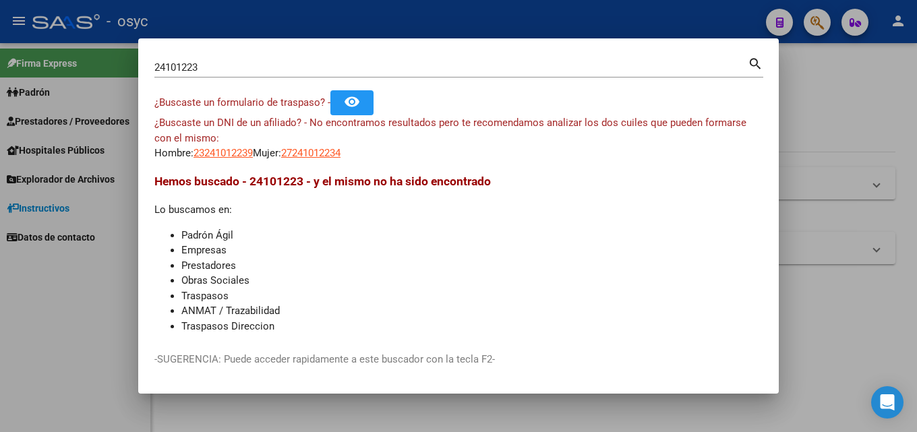
copy div
